Goal: Task Accomplishment & Management: Complete application form

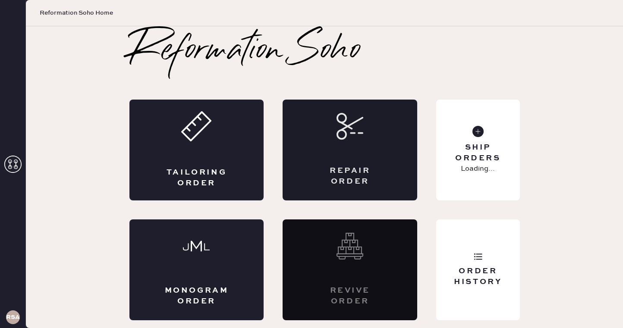
click at [341, 160] on div "Repair Order" at bounding box center [349, 150] width 135 height 101
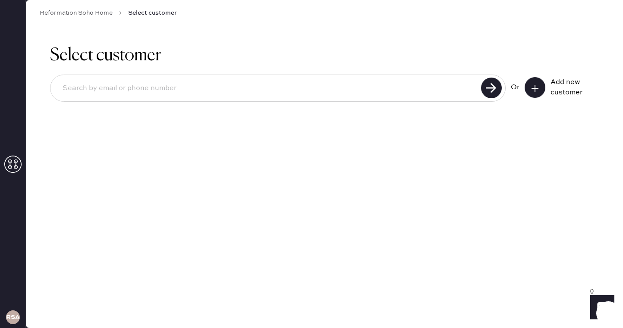
click at [492, 139] on div "Select customer Or Add new customer" at bounding box center [324, 177] width 597 height 302
click at [535, 84] on icon at bounding box center [534, 88] width 9 height 9
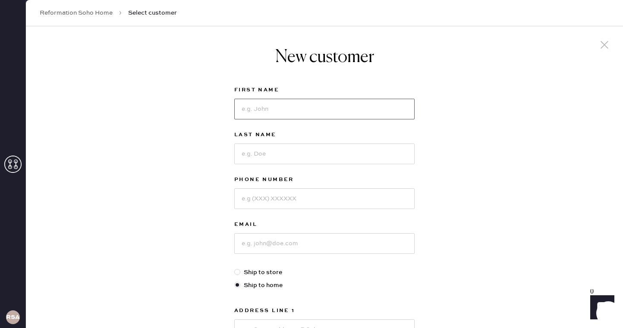
click at [335, 116] on input at bounding box center [324, 109] width 180 height 21
type input "[PERSON_NAME]"
click at [305, 167] on div "Last Name" at bounding box center [324, 152] width 180 height 45
click at [301, 153] on input at bounding box center [324, 154] width 180 height 21
type input "[PERSON_NAME]"
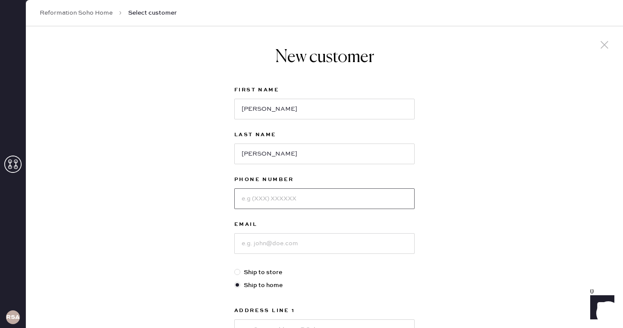
click at [283, 207] on input at bounding box center [324, 198] width 180 height 21
type input "2015752292"
click at [287, 247] on input at bounding box center [324, 243] width 180 height 21
type input "[EMAIL_ADDRESS][DOMAIN_NAME]"
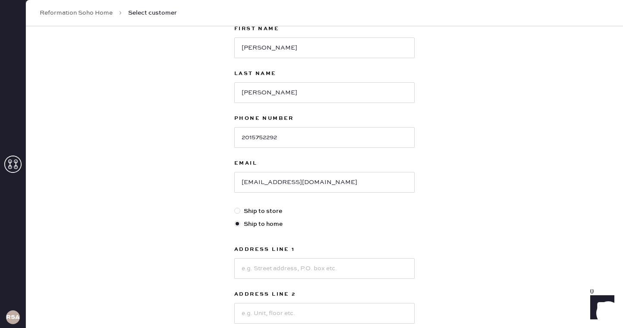
scroll to position [69, 0]
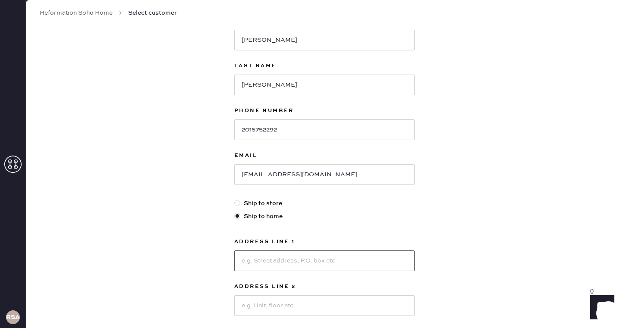
click at [311, 257] on input at bounding box center [324, 261] width 180 height 21
type input "70 battery place"
click at [289, 305] on input at bounding box center [324, 305] width 180 height 21
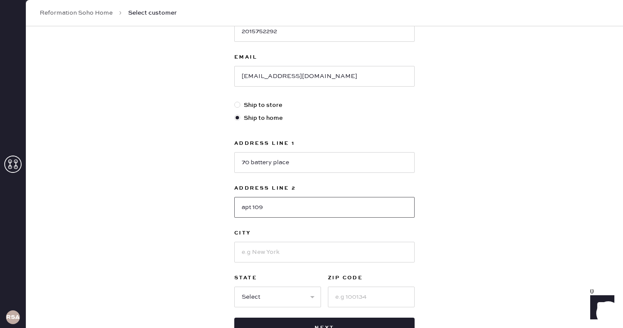
scroll to position [174, 0]
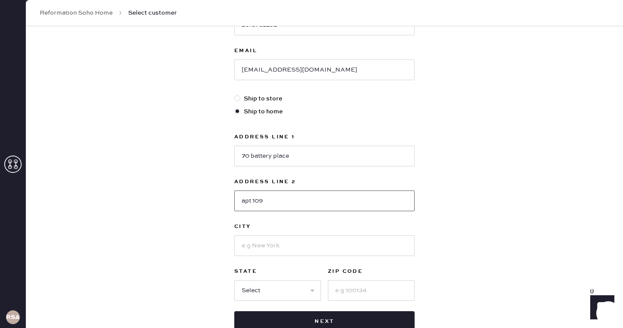
type input "apt 109"
click at [298, 254] on input at bounding box center [324, 245] width 180 height 21
type input "[US_STATE]"
click at [285, 285] on select "Select AK AL AR AZ CA CO CT [GEOGRAPHIC_DATA] DE FL [GEOGRAPHIC_DATA] HI [GEOGR…" at bounding box center [277, 290] width 87 height 21
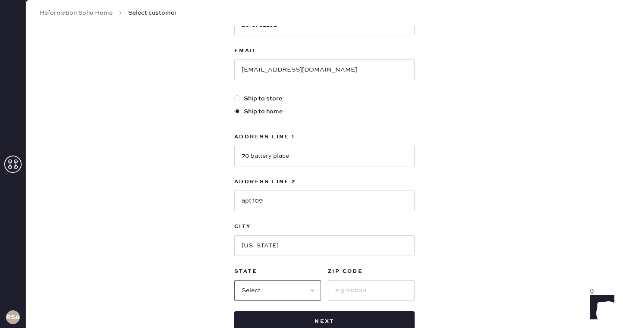
select select "NY"
click at [234, 280] on select "Select AK AL AR AZ CA CO CT [GEOGRAPHIC_DATA] DE FL [GEOGRAPHIC_DATA] HI [GEOGR…" at bounding box center [277, 290] width 87 height 21
click at [345, 289] on input at bounding box center [371, 290] width 87 height 21
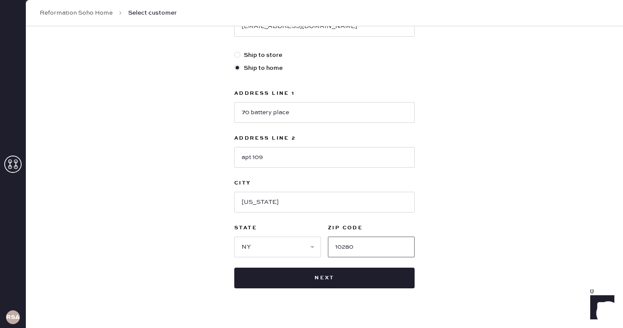
scroll to position [218, 0]
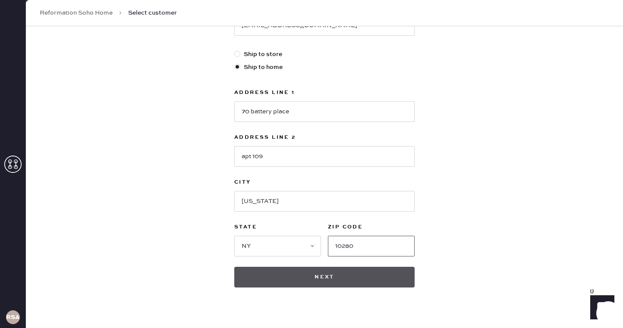
type input "10280"
click at [317, 280] on button "Next" at bounding box center [324, 277] width 180 height 21
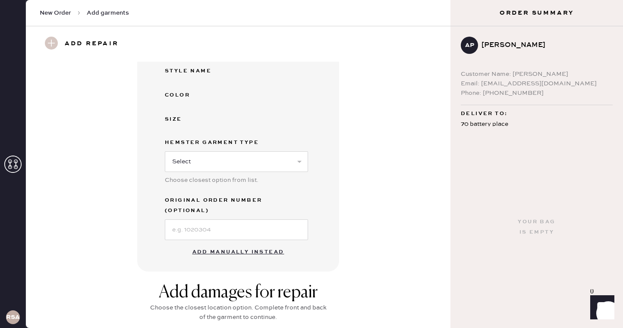
scroll to position [142, 0]
click at [222, 164] on select "Select Basic Skirt Jeans Leggings Pants Shorts Basic Sleeved Dress Basic Sleeve…" at bounding box center [236, 162] width 143 height 21
select select "15"
click at [165, 152] on select "Select Basic Skirt Jeans Leggings Pants Shorts Basic Sleeved Dress Basic Sleeve…" at bounding box center [236, 162] width 143 height 21
click at [247, 245] on button "Add manually instead" at bounding box center [238, 252] width 102 height 17
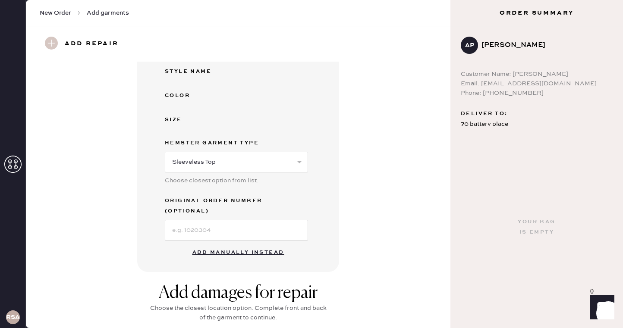
select select "15"
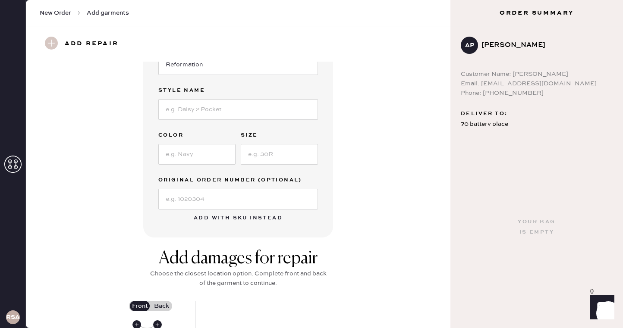
scroll to position [123, 0]
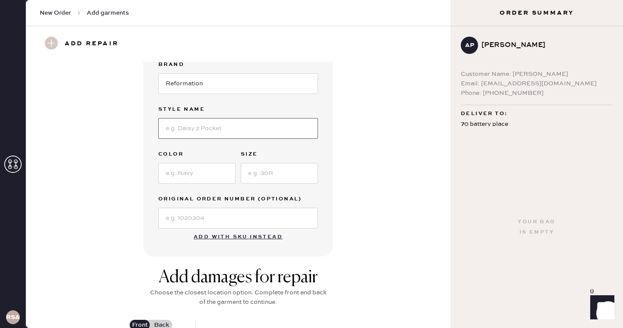
click at [224, 132] on input at bounding box center [238, 128] width 160 height 21
type input "Fitz Taop"
click at [193, 180] on input at bounding box center [196, 173] width 77 height 21
type input "black"
click at [297, 176] on input at bounding box center [279, 173] width 77 height 21
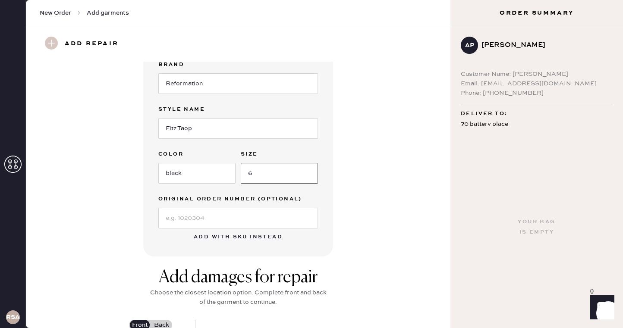
type input "6"
click at [369, 198] on div "Garment details Garment Type Select Basic Skirt Jeans Leggings Pants Shorts Bas…" at bounding box center [237, 97] width 393 height 318
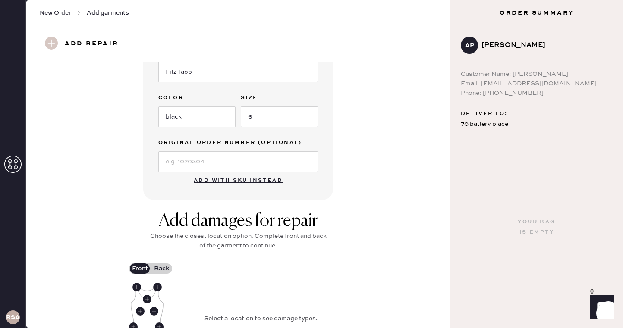
scroll to position [259, 0]
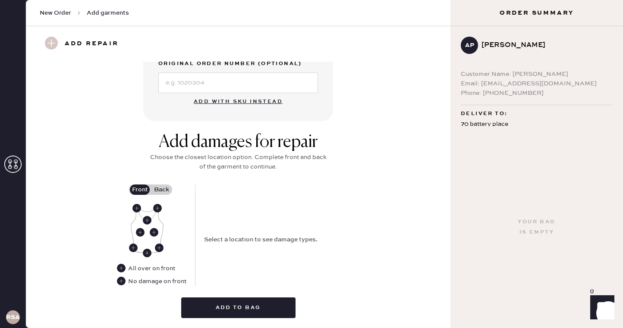
click at [155, 182] on div "Add damages for repair Choose the closest location option. Complete front and b…" at bounding box center [238, 158] width 181 height 53
click at [164, 189] on label "Back" at bounding box center [162, 190] width 22 height 10
click at [161, 190] on input "Back" at bounding box center [161, 190] width 0 height 0
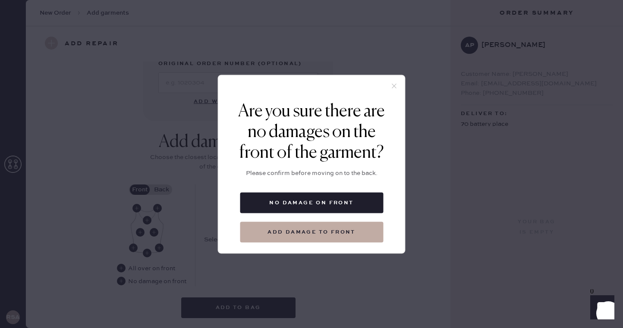
click at [392, 88] on icon at bounding box center [394, 86] width 8 height 8
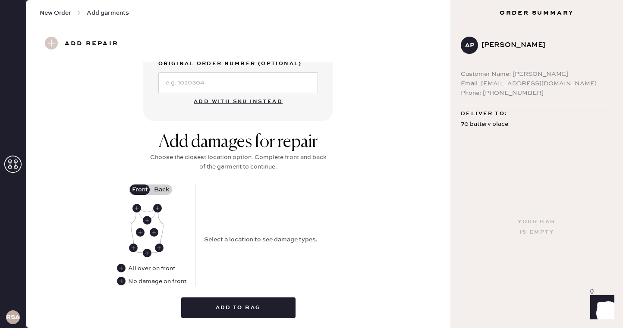
click at [161, 188] on label "Back" at bounding box center [162, 190] width 22 height 10
click at [161, 190] on input "Back" at bounding box center [161, 190] width 0 height 0
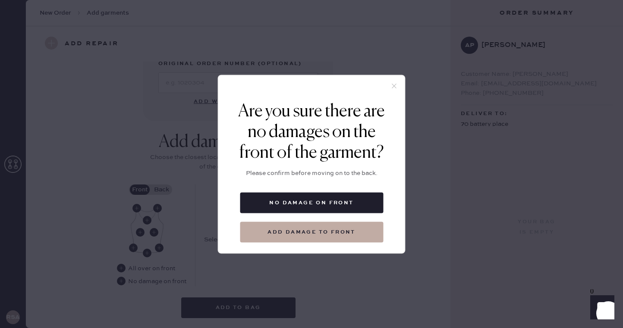
click at [395, 87] on icon at bounding box center [394, 86] width 8 height 8
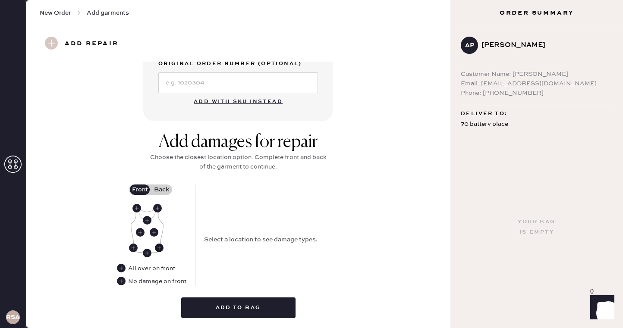
click at [161, 248] on use at bounding box center [159, 248] width 9 height 9
click at [241, 229] on select "Select Broken / Ripped Hem Broken Beads Broken Belt Loop Broken Button Broken C…" at bounding box center [281, 229] width 155 height 21
click at [204, 219] on select "Select Broken / Ripped Hem Broken Beads Broken Belt Loop Broken Button Broken C…" at bounding box center [281, 229] width 155 height 21
click at [241, 229] on select "Select Broken / Ripped Hem Broken Beads Broken Belt Loop Broken Button Broken C…" at bounding box center [281, 229] width 155 height 21
select select "1495"
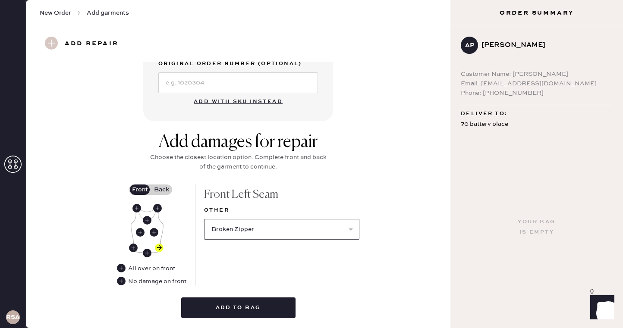
click at [204, 219] on select "Select Broken / Ripped Hem Broken Beads Broken Belt Loop Broken Button Broken C…" at bounding box center [281, 229] width 155 height 21
select select
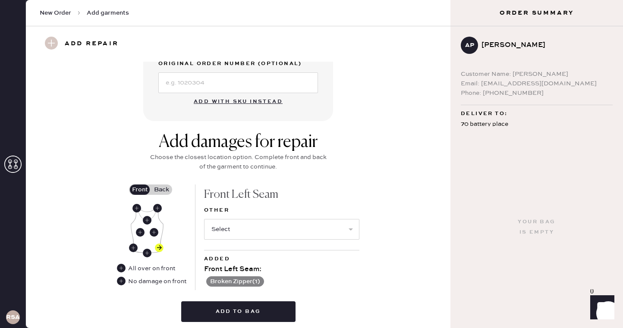
click at [164, 189] on label "Back" at bounding box center [162, 190] width 22 height 10
click at [161, 190] on input "Back" at bounding box center [161, 190] width 0 height 0
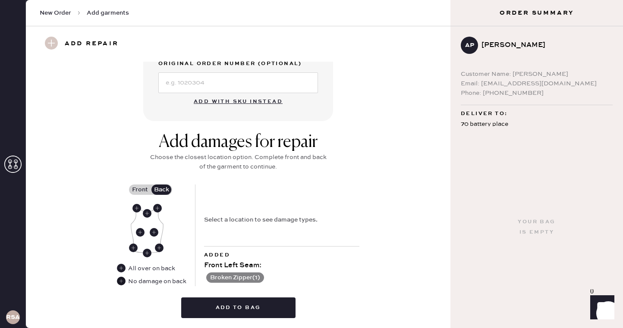
click at [121, 282] on use at bounding box center [121, 281] width 9 height 9
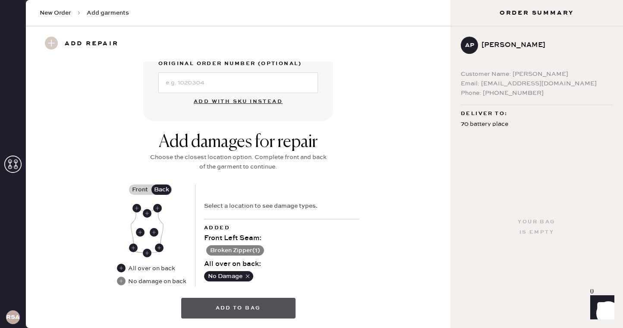
click at [261, 305] on button "Add to bag" at bounding box center [238, 308] width 114 height 21
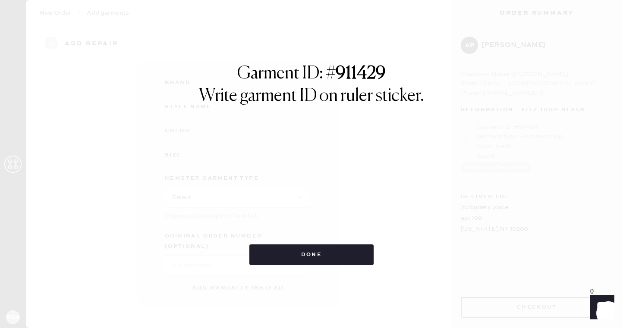
scroll to position [96, 0]
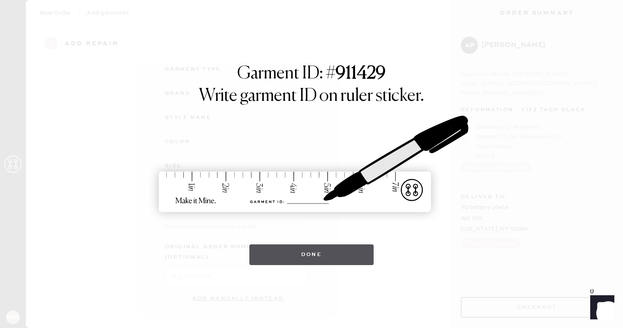
click at [327, 254] on button "Done" at bounding box center [311, 255] width 125 height 21
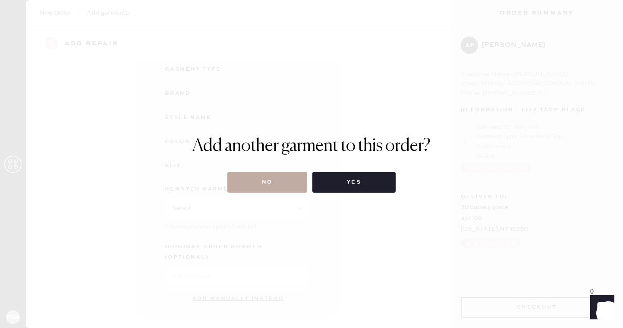
click at [265, 187] on button "No" at bounding box center [267, 182] width 80 height 21
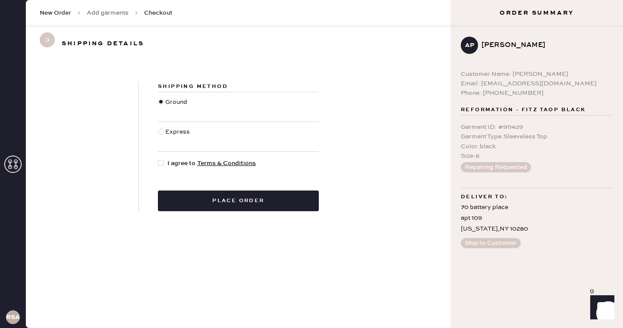
click at [171, 164] on span "I agree to Terms & Conditions" at bounding box center [211, 163] width 88 height 9
click at [158, 159] on input "I agree to Terms & Conditions" at bounding box center [158, 159] width 0 height 0
checkbox input "true"
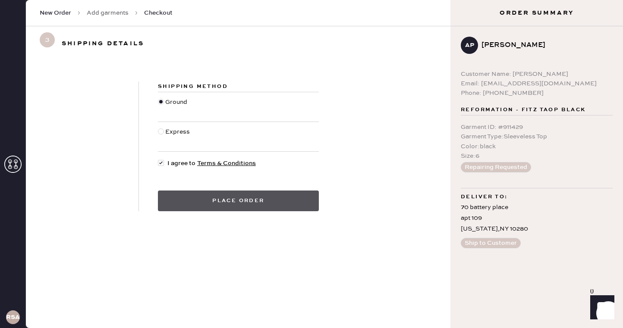
click at [260, 201] on button "Place order" at bounding box center [238, 201] width 161 height 21
